Goal: Information Seeking & Learning: Check status

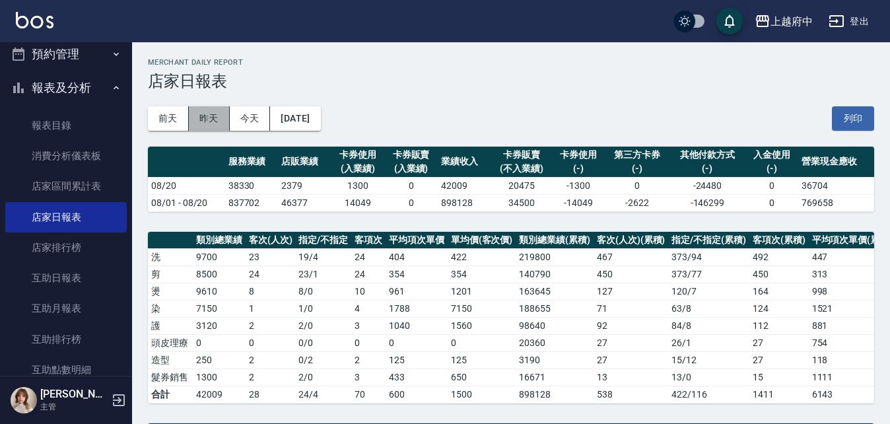
click at [214, 123] on button "昨天" at bounding box center [209, 118] width 41 height 24
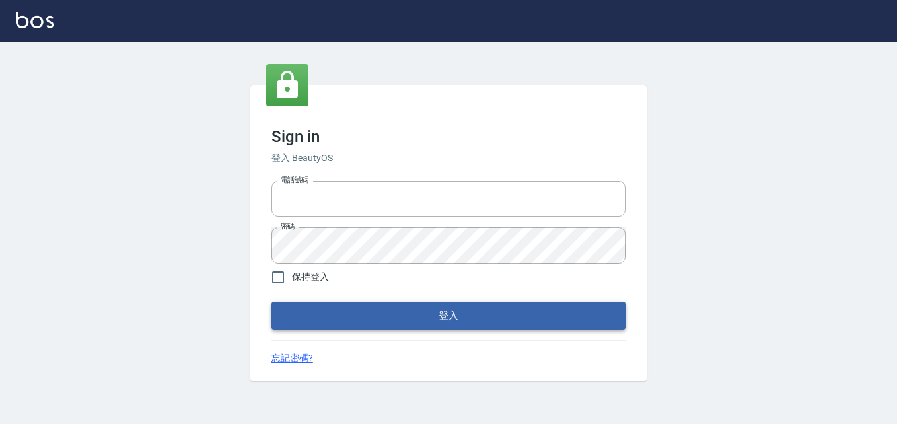
type input "0911903627"
click at [333, 316] on button "登入" at bounding box center [449, 316] width 354 height 28
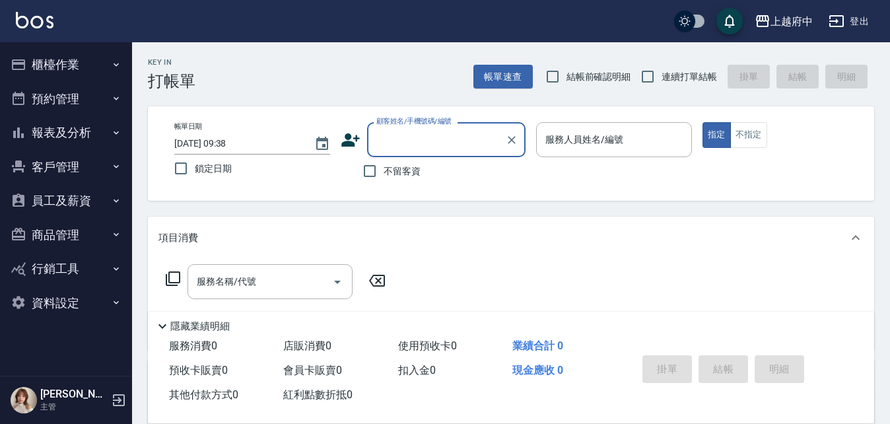
click at [71, 135] on button "報表及分析" at bounding box center [66, 133] width 122 height 34
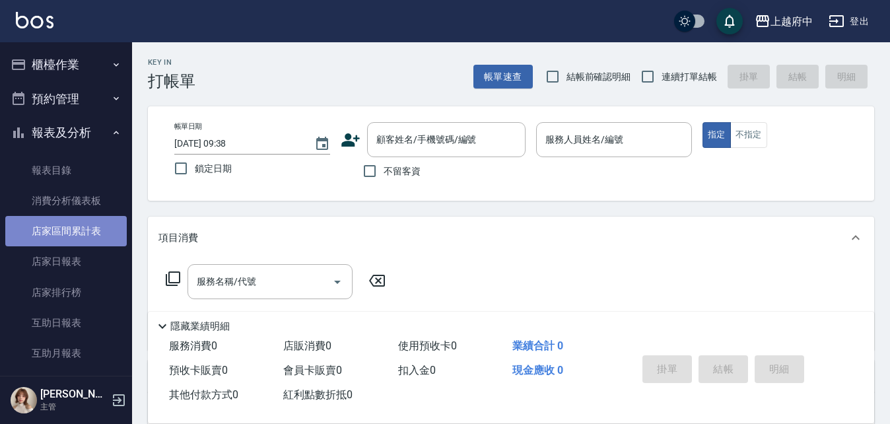
click at [98, 223] on link "店家區間累計表" at bounding box center [66, 231] width 122 height 30
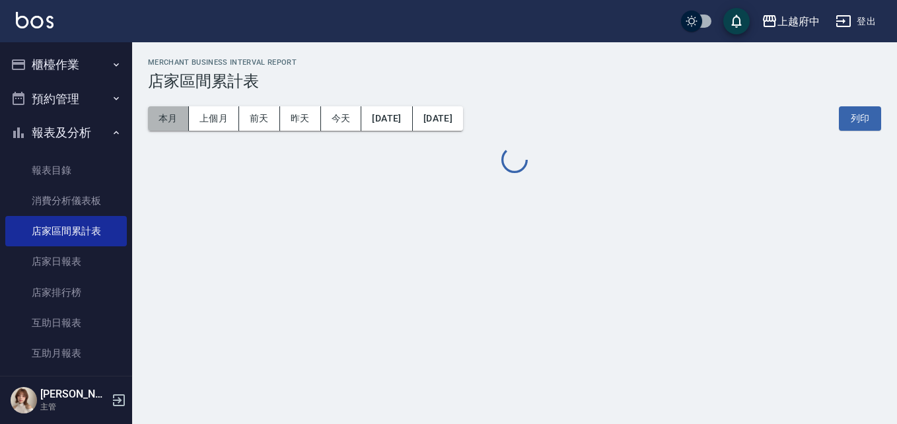
click at [167, 116] on button "本月" at bounding box center [168, 118] width 41 height 24
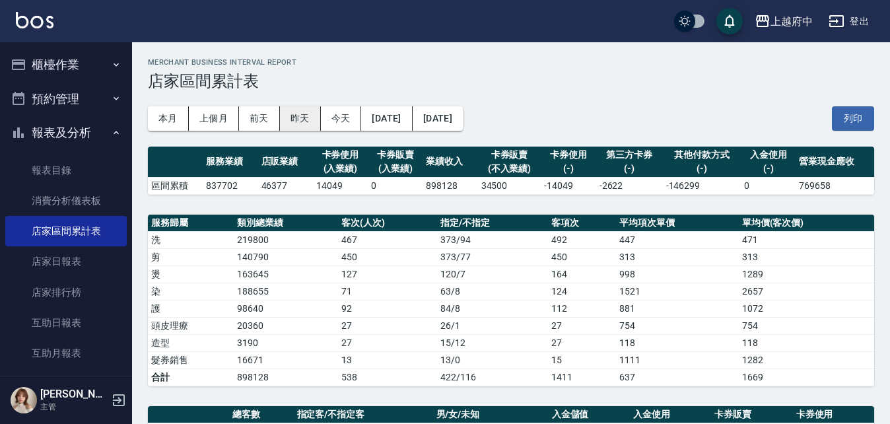
click at [302, 124] on button "昨天" at bounding box center [300, 118] width 41 height 24
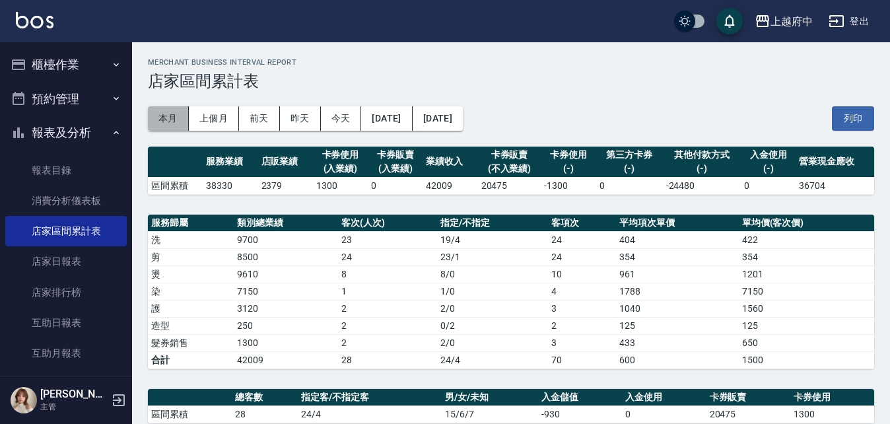
click at [159, 122] on button "本月" at bounding box center [168, 118] width 41 height 24
